Goal: Use online tool/utility: Utilize a website feature to perform a specific function

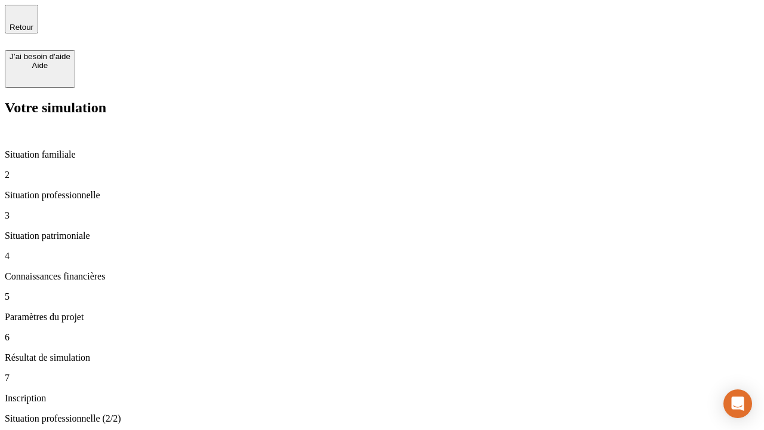
type input "30 000"
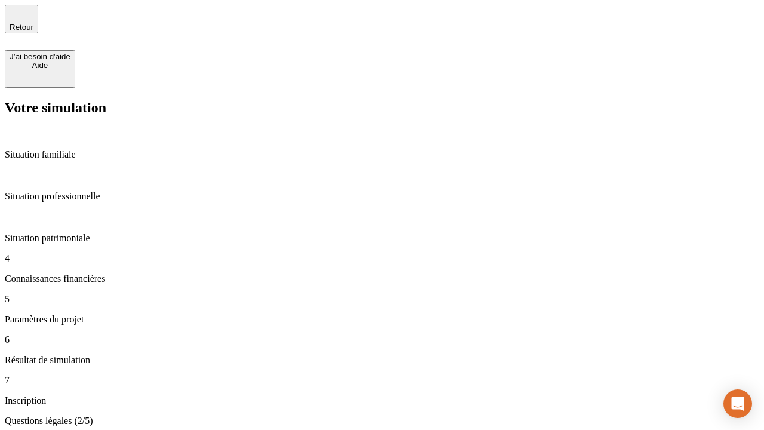
scroll to position [2, 0]
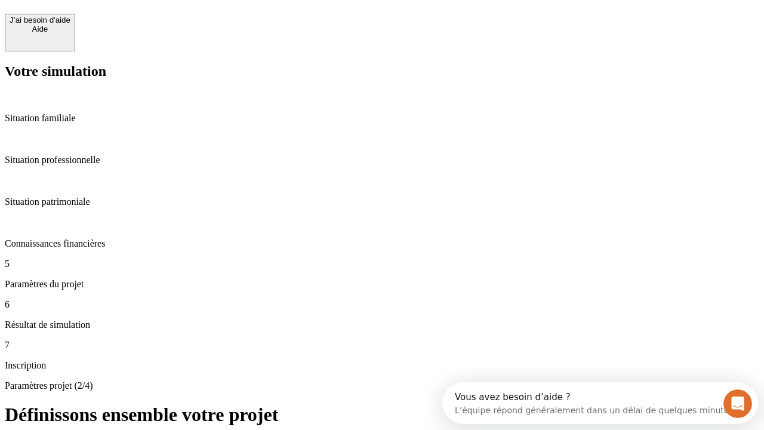
scroll to position [22, 0]
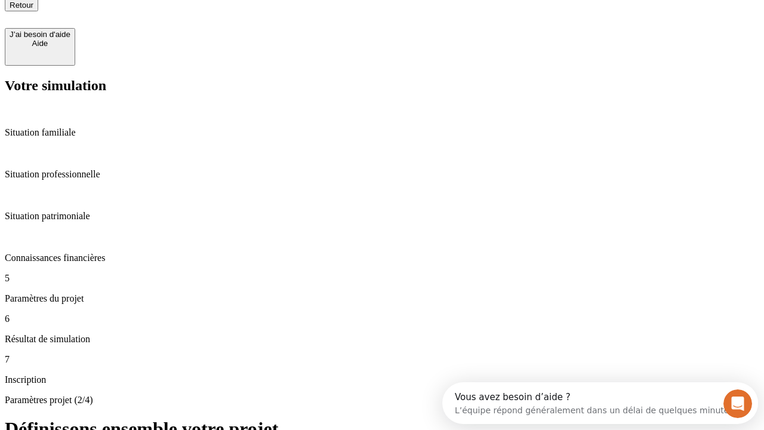
type input "25"
type input "64"
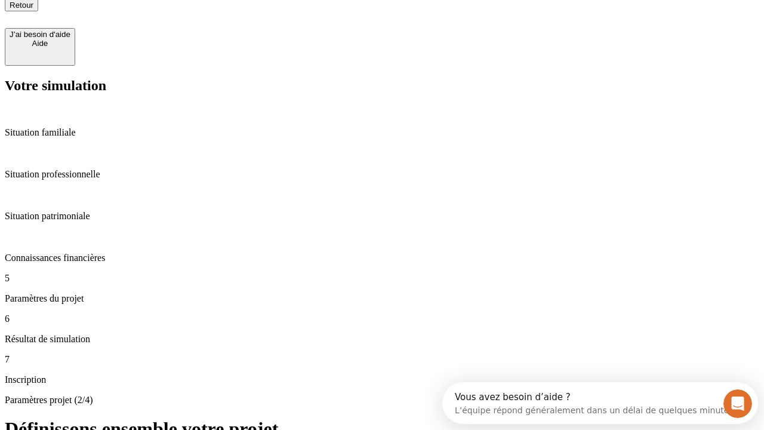
type input "1 000"
type input "640"
